Goal: Task Accomplishment & Management: Manage account settings

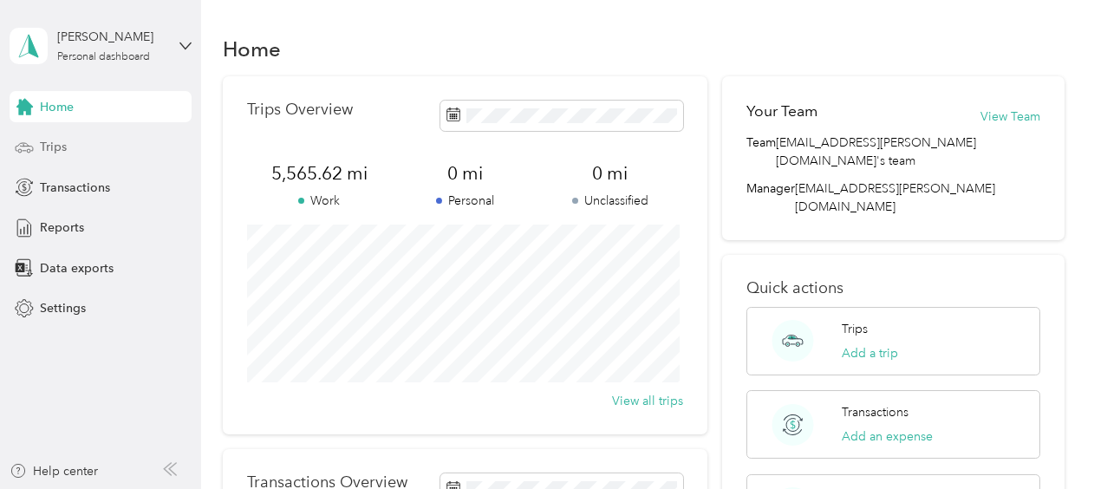
click at [69, 144] on div "Trips" at bounding box center [101, 147] width 182 height 31
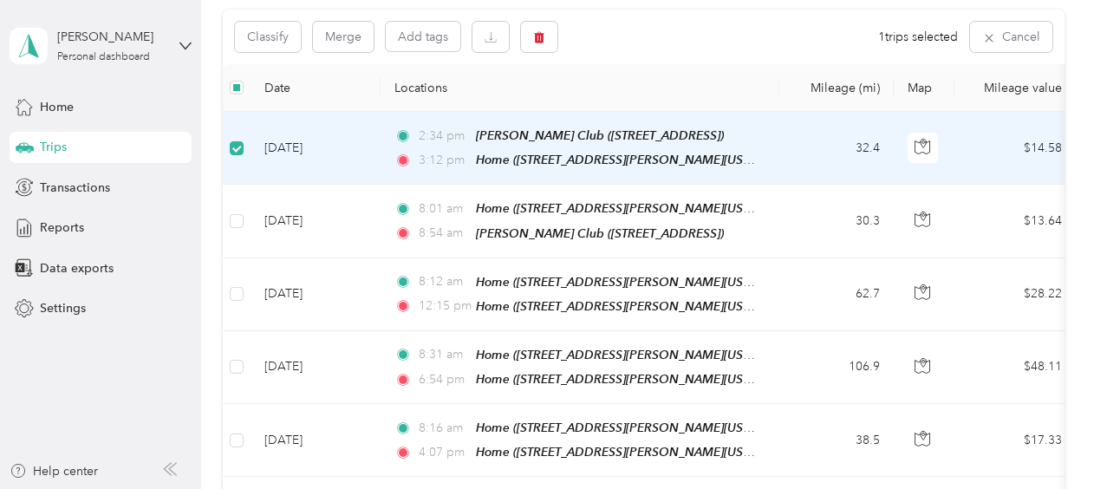
scroll to position [177, 0]
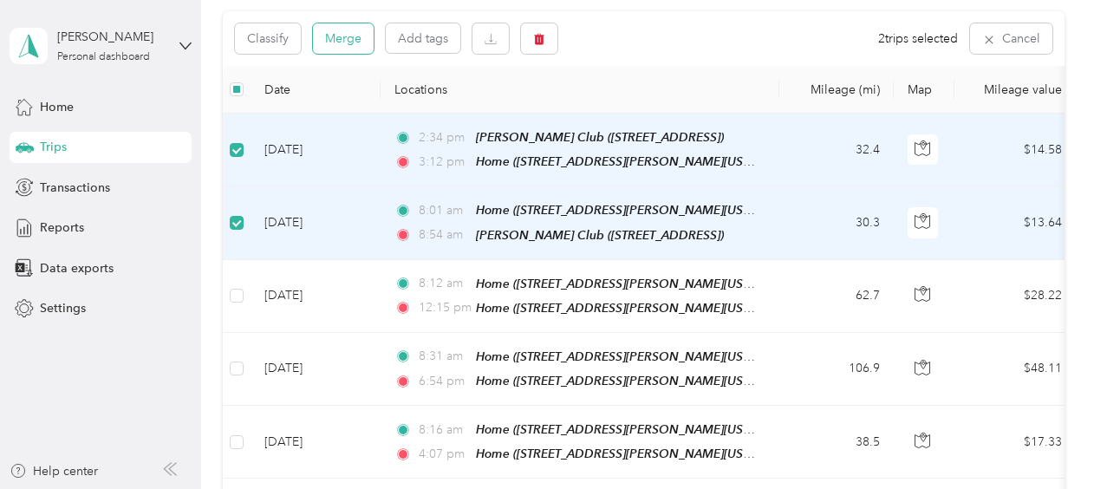
click at [345, 41] on button "Merge" at bounding box center [343, 38] width 61 height 30
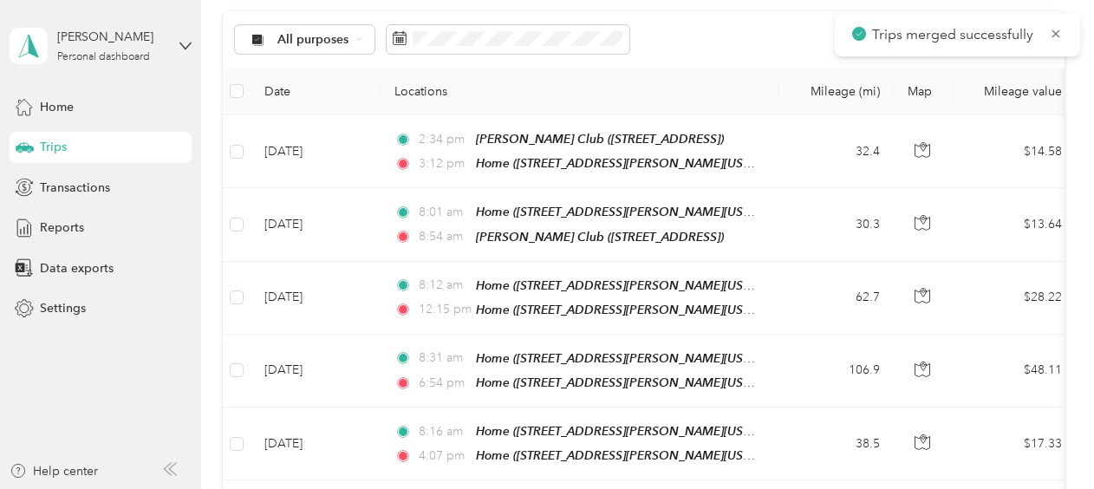
scroll to position [179, 0]
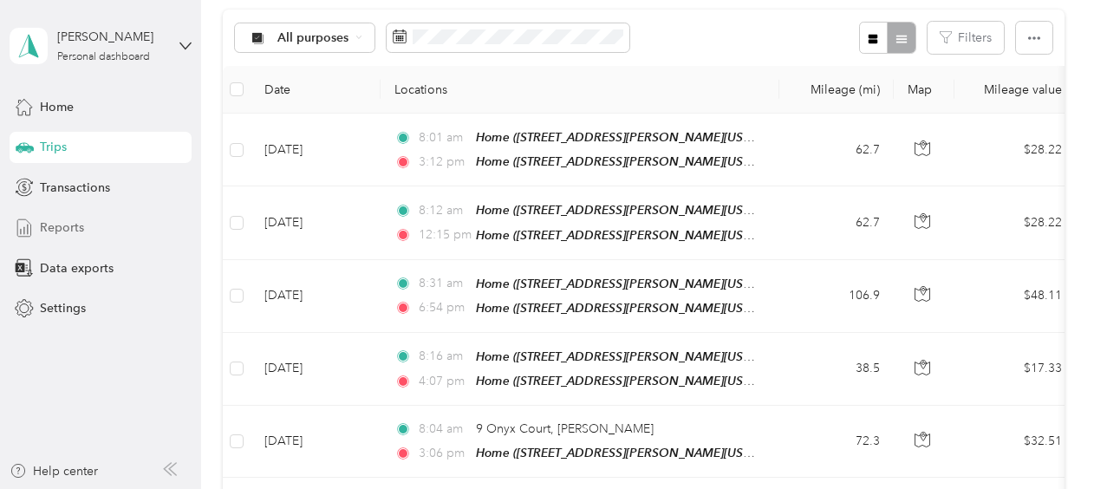
click at [63, 218] on span "Reports" at bounding box center [62, 227] width 44 height 18
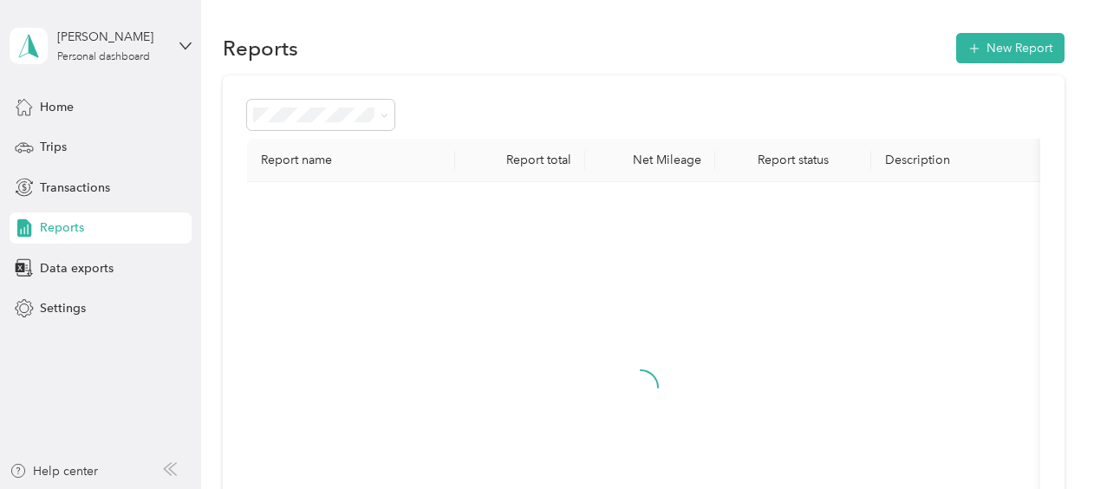
scroll to position [179, 0]
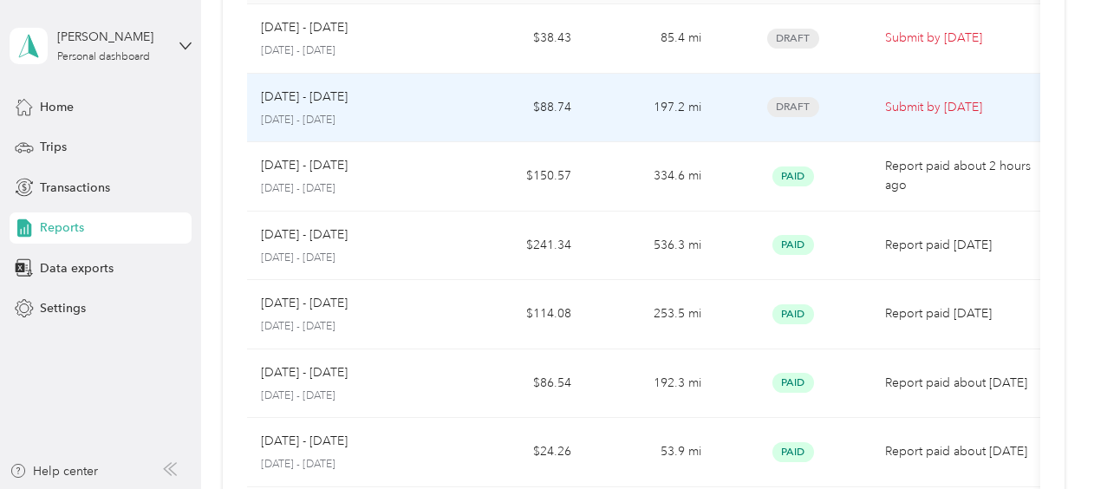
click at [789, 104] on span "Draft" at bounding box center [793, 107] width 52 height 20
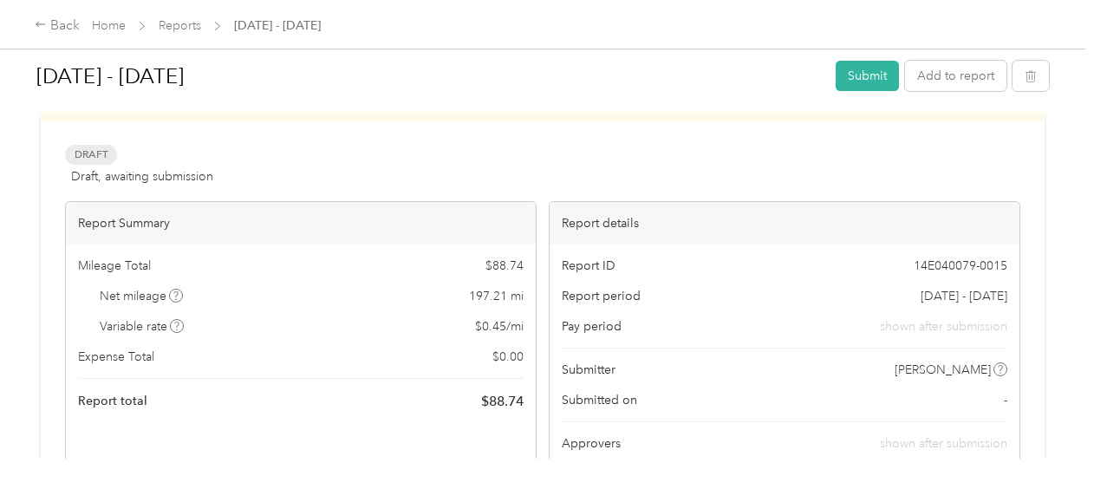
scroll to position [75, 0]
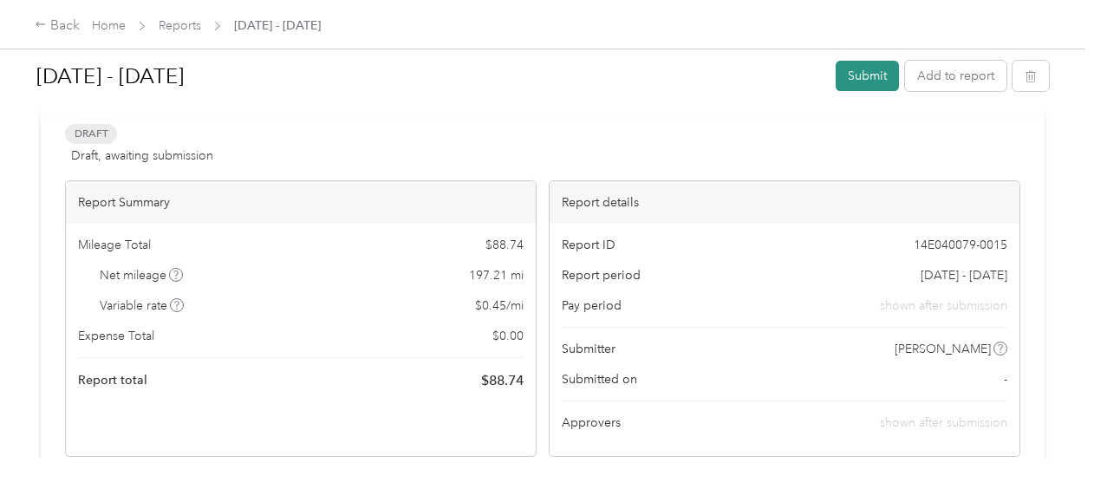
click at [875, 72] on button "Submit" at bounding box center [866, 76] width 63 height 30
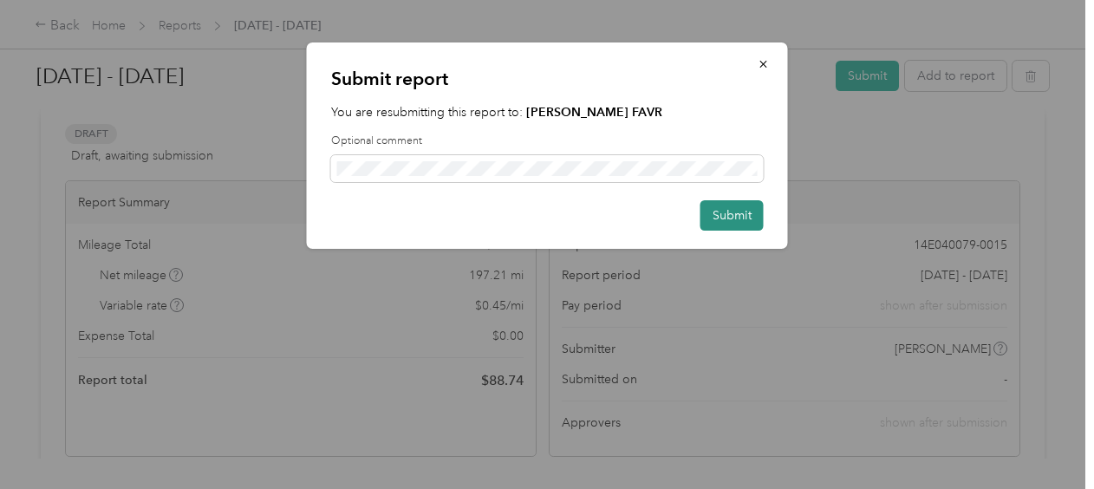
click at [751, 217] on button "Submit" at bounding box center [731, 215] width 63 height 30
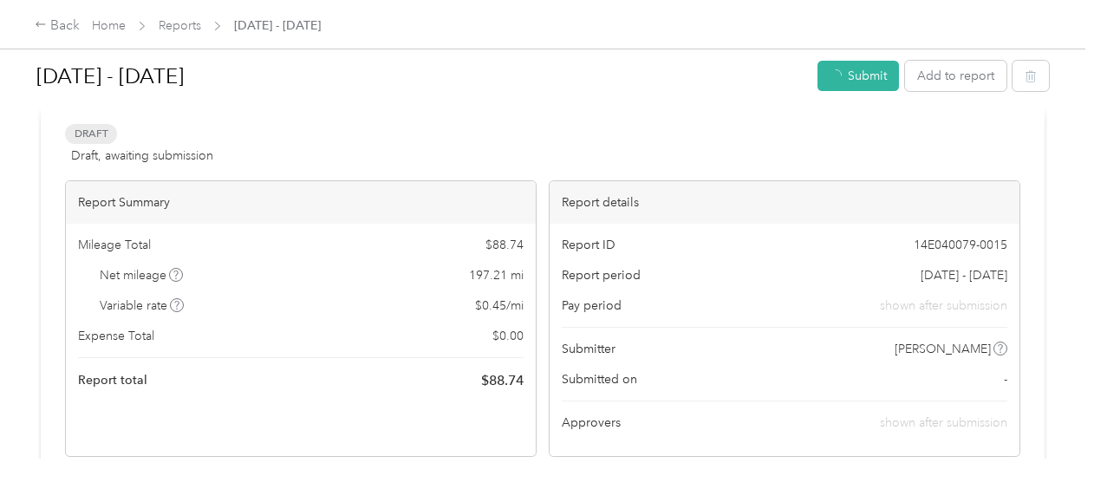
scroll to position [33, 0]
